Goal: Check status: Check status

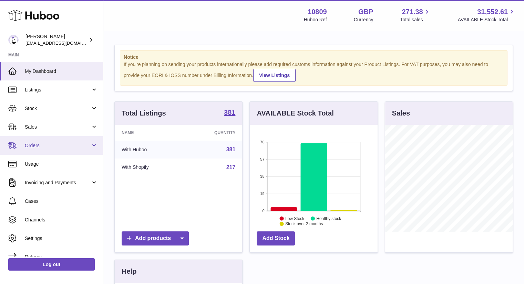
scroll to position [107, 128]
click at [32, 141] on link "Orders" at bounding box center [51, 145] width 103 height 19
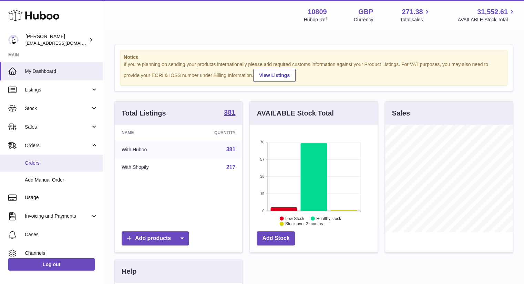
click at [40, 158] on link "Orders" at bounding box center [51, 163] width 103 height 17
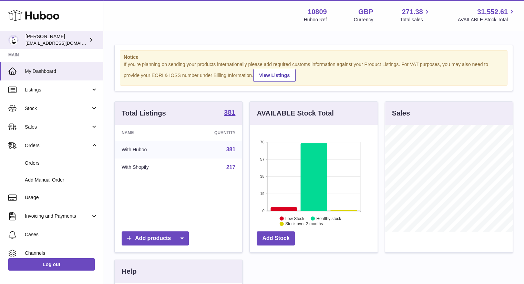
scroll to position [344276, 344256]
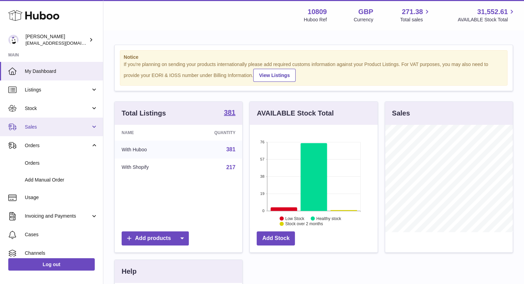
click at [45, 119] on link "Sales" at bounding box center [51, 127] width 103 height 19
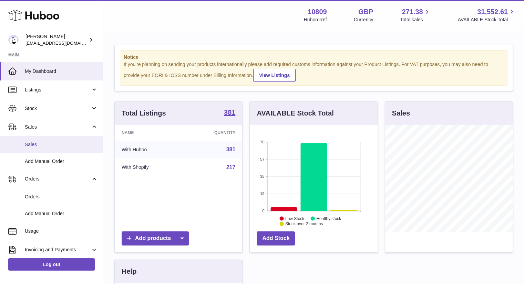
click at [35, 146] on span "Sales" at bounding box center [61, 145] width 73 height 7
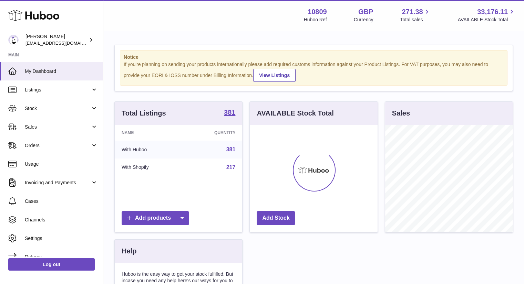
scroll to position [107, 128]
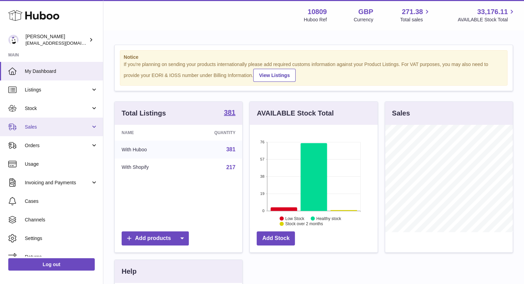
click at [45, 128] on span "Sales" at bounding box center [58, 127] width 66 height 7
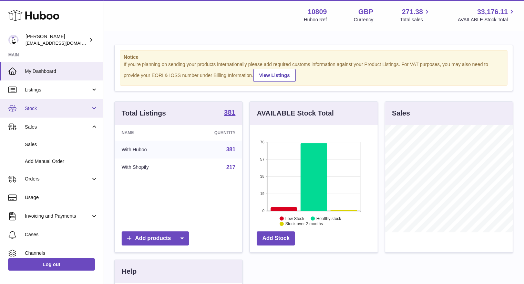
click at [44, 107] on span "Stock" at bounding box center [58, 108] width 66 height 7
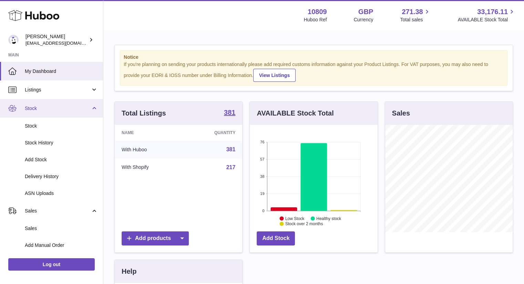
click at [53, 106] on span "Stock" at bounding box center [58, 108] width 66 height 7
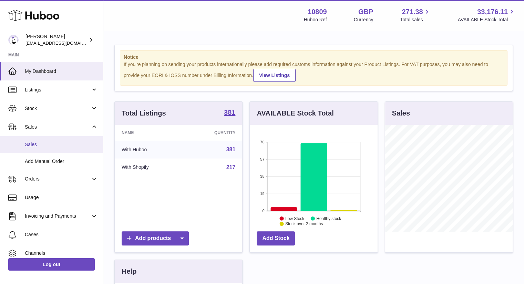
click at [39, 142] on span "Sales" at bounding box center [61, 145] width 73 height 7
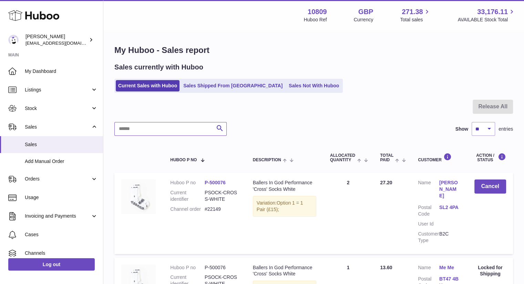
click at [163, 129] on input "text" at bounding box center [170, 129] width 112 height 14
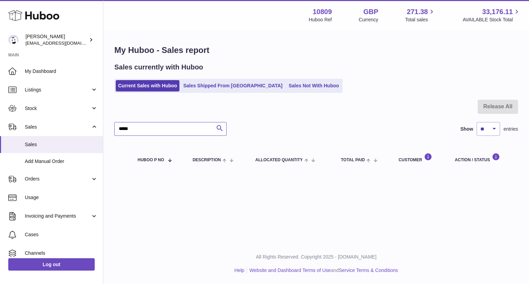
type input "*****"
click at [224, 128] on button "Search" at bounding box center [220, 129] width 14 height 14
click at [286, 90] on link "Sales Not With Huboo" at bounding box center [313, 85] width 55 height 11
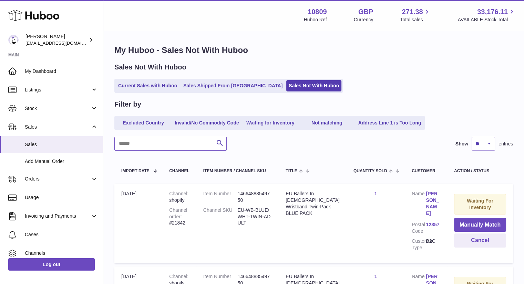
click at [160, 144] on input "text" at bounding box center [170, 144] width 112 height 14
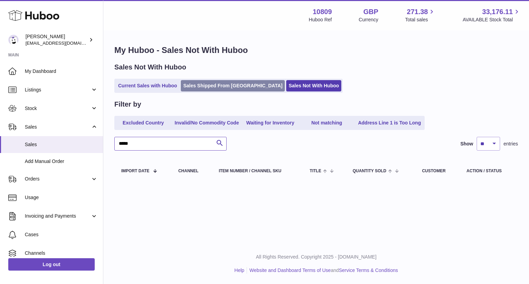
type input "*****"
click at [227, 89] on link "Sales Shipped From [GEOGRAPHIC_DATA]" at bounding box center [233, 85] width 104 height 11
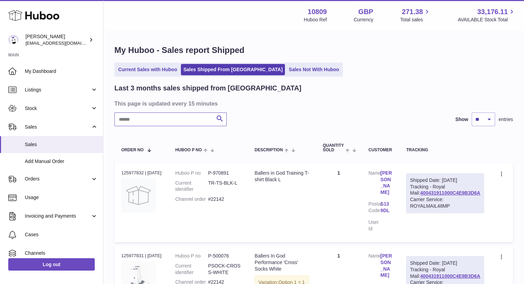
click at [168, 120] on input "text" at bounding box center [170, 120] width 112 height 14
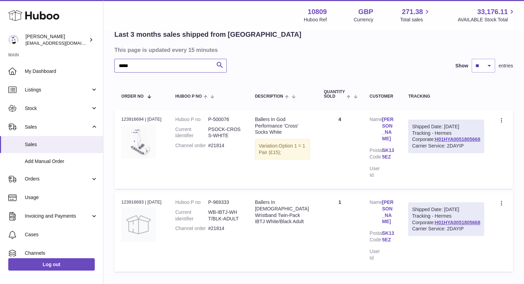
scroll to position [53, 0]
type input "*****"
click at [193, 210] on dt "Current identifier" at bounding box center [191, 216] width 33 height 13
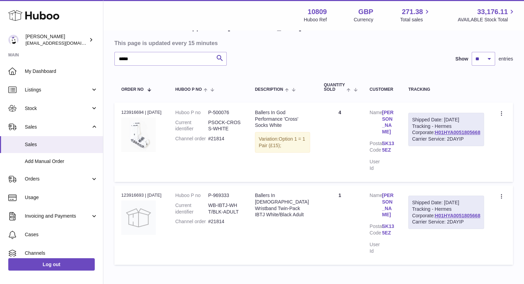
scroll to position [61, 0]
click at [221, 54] on icon "submit" at bounding box center [220, 58] width 8 height 9
click at [213, 52] on button "Search" at bounding box center [220, 59] width 14 height 14
click at [221, 54] on icon "submit" at bounding box center [220, 58] width 8 height 9
click at [147, 60] on input "*****" at bounding box center [170, 59] width 112 height 14
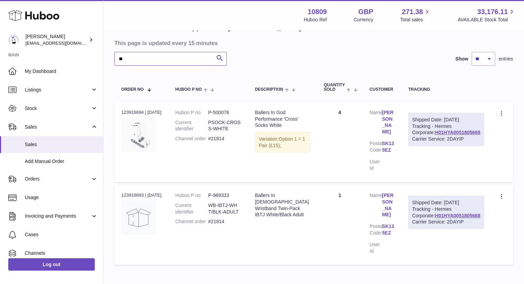
type input "*"
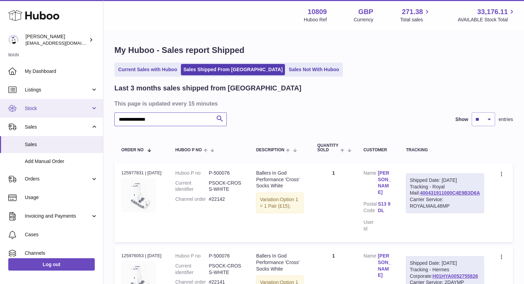
type input "**********"
click at [71, 105] on span "Stock" at bounding box center [58, 108] width 66 height 7
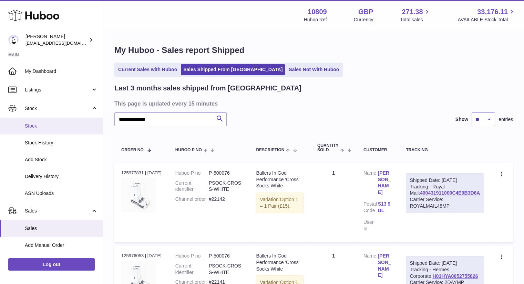
click at [41, 123] on span "Stock" at bounding box center [61, 126] width 73 height 7
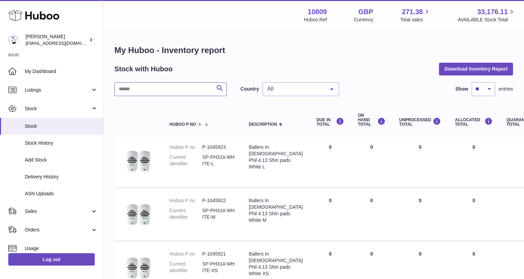
click at [159, 90] on input "text" at bounding box center [170, 89] width 112 height 14
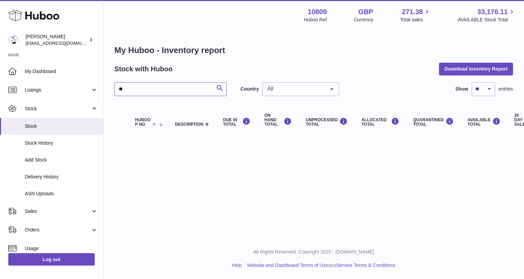
type input "*"
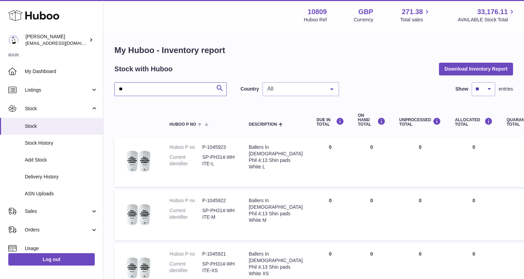
type input "*"
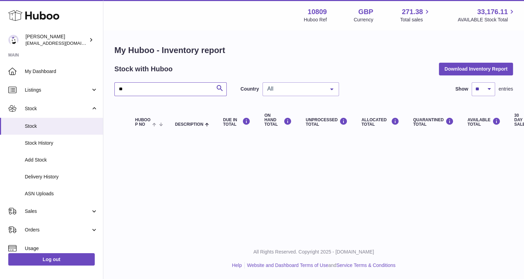
type input "*"
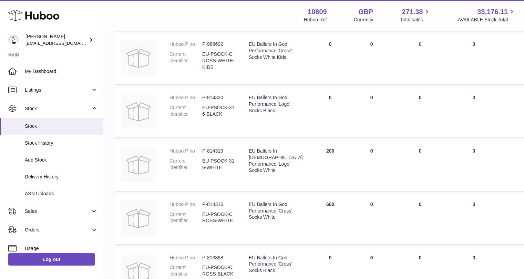
scroll to position [157, 0]
type input "****"
